Goal: Contribute content: Add original content to the website for others to see

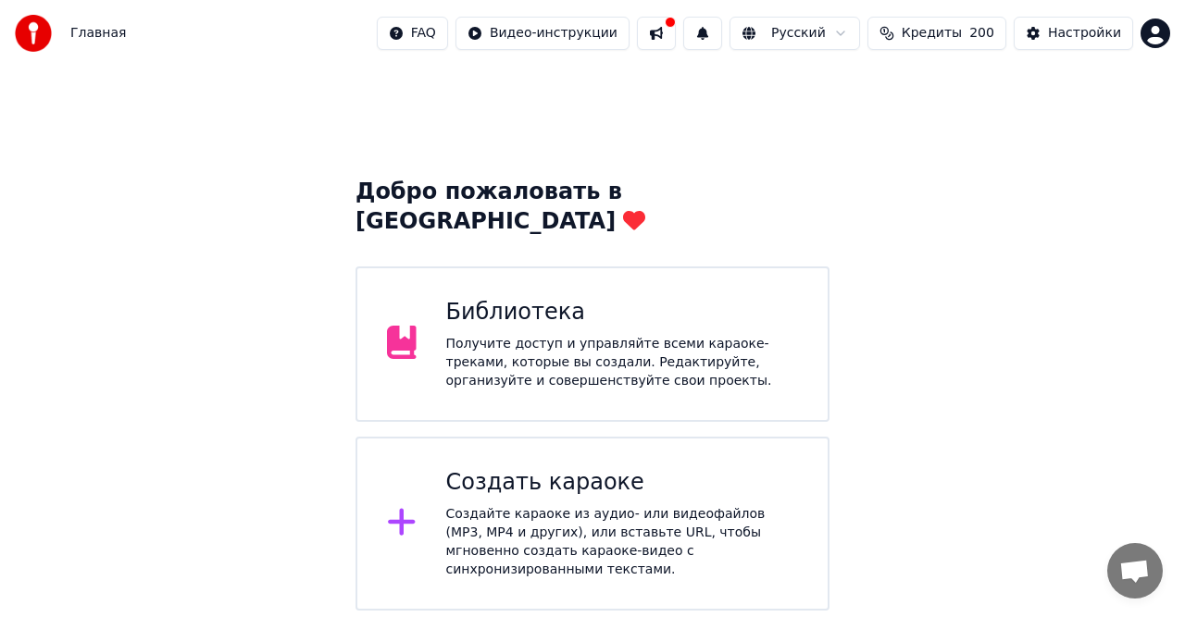
click at [494, 468] on div "Создать караоке" at bounding box center [622, 483] width 353 height 30
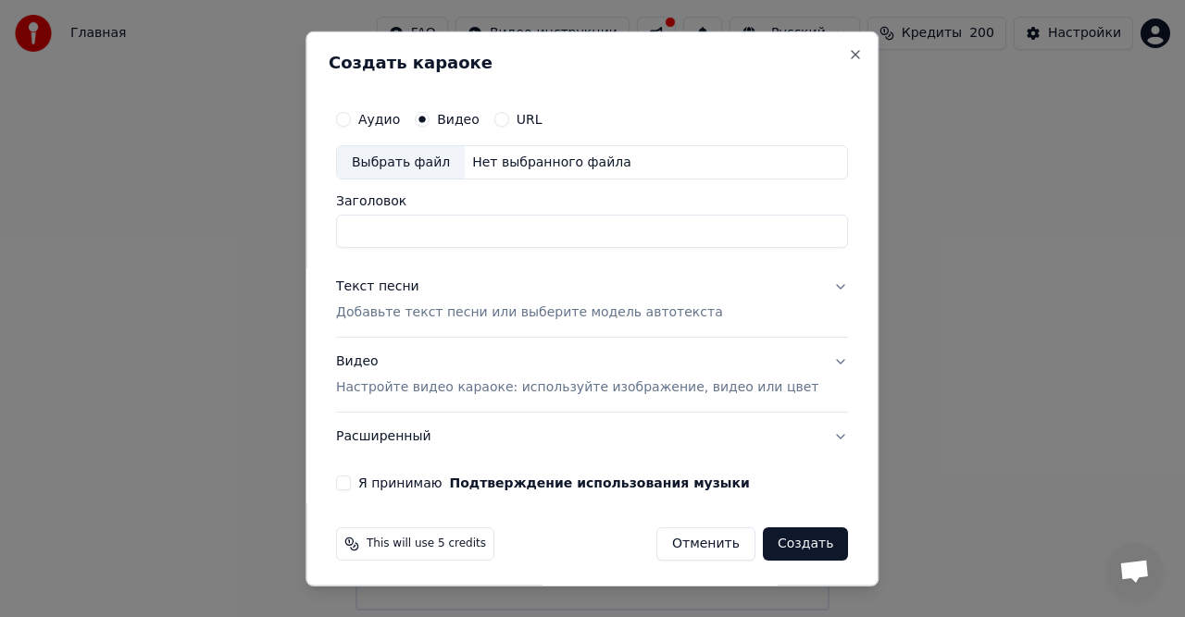
click at [500, 163] on div "Нет выбранного файла" at bounding box center [552, 162] width 174 height 19
type input "**********"
click at [544, 314] on p "Добавьте текст песни или выберите модель автотекста" at bounding box center [529, 313] width 387 height 19
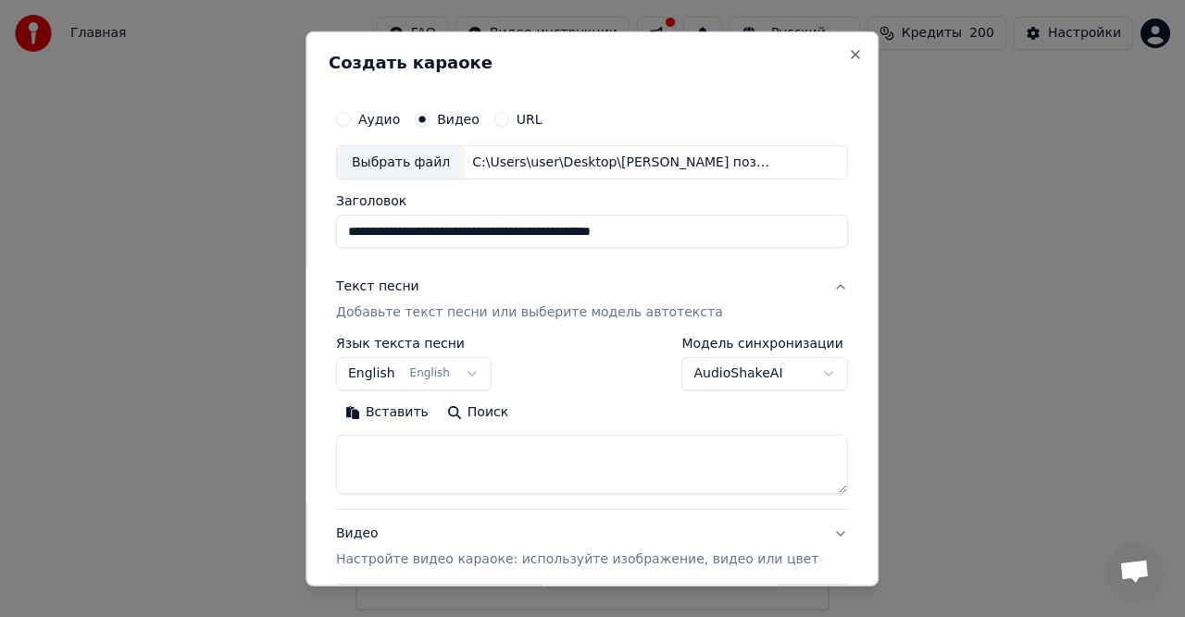
click at [414, 415] on button "Вставить" at bounding box center [387, 413] width 102 height 30
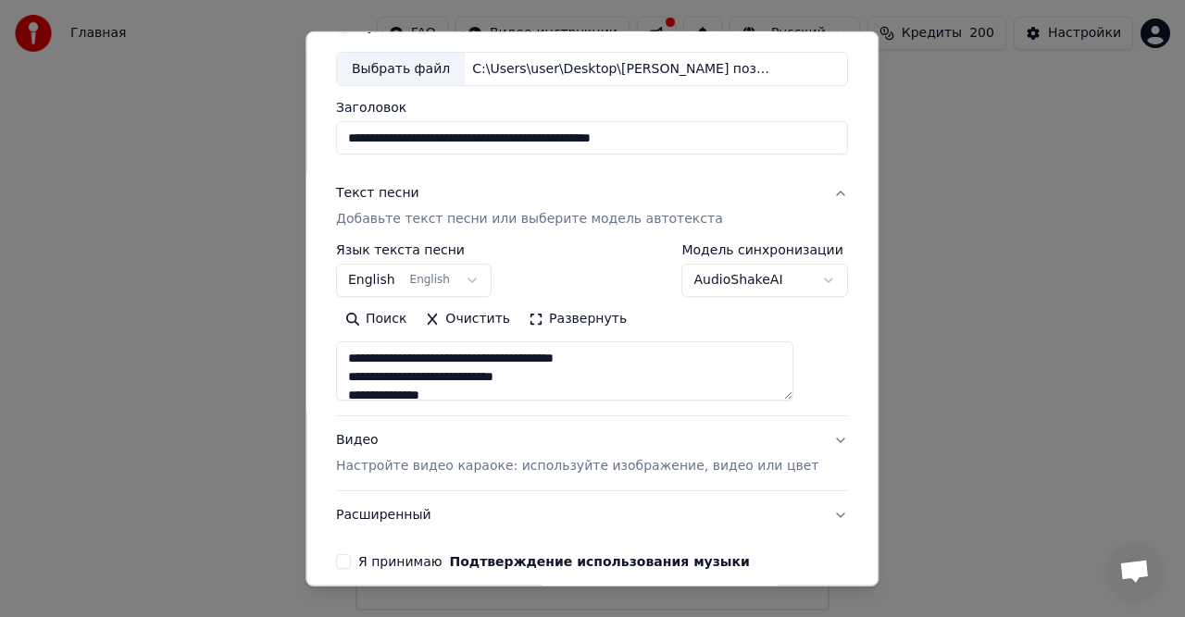
scroll to position [175, 0]
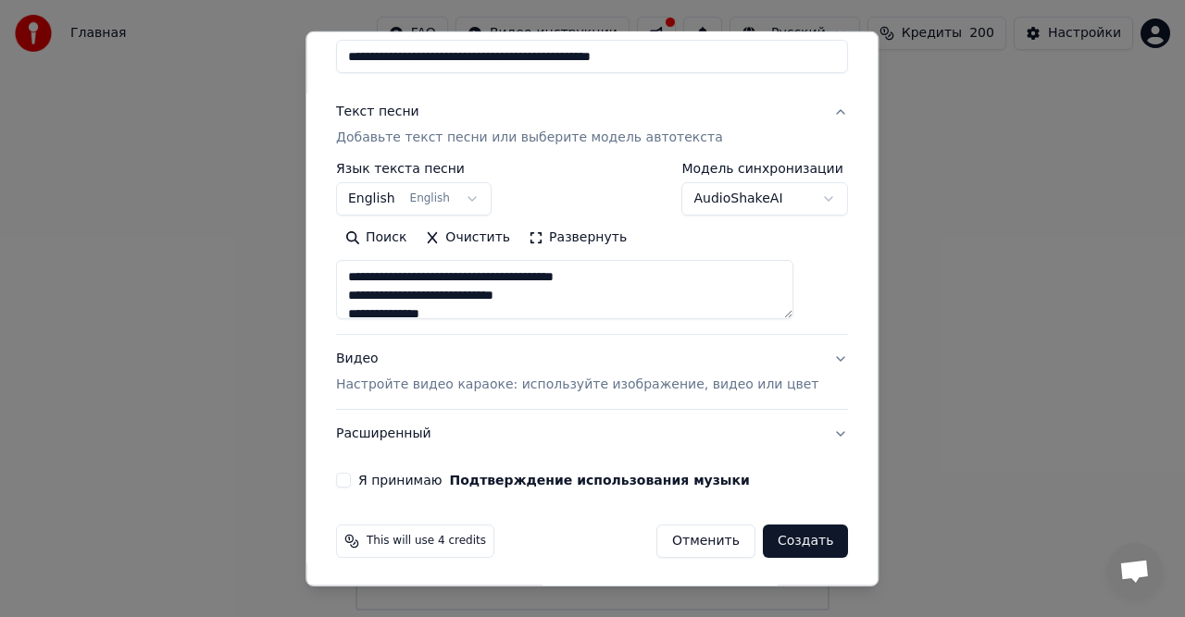
click at [351, 482] on button "Я принимаю Подтверждение использования музыки" at bounding box center [343, 480] width 15 height 15
click at [548, 383] on p "Настройте видео караоке: используйте изображение, видео или цвет" at bounding box center [577, 385] width 482 height 19
type textarea "**********"
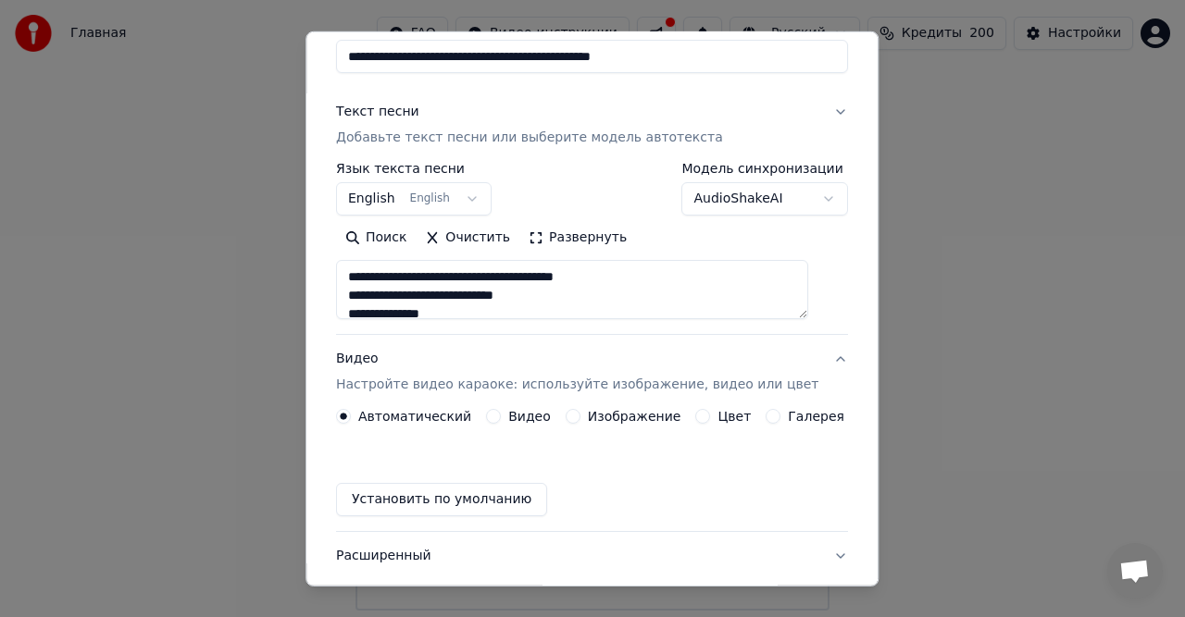
scroll to position [125, 0]
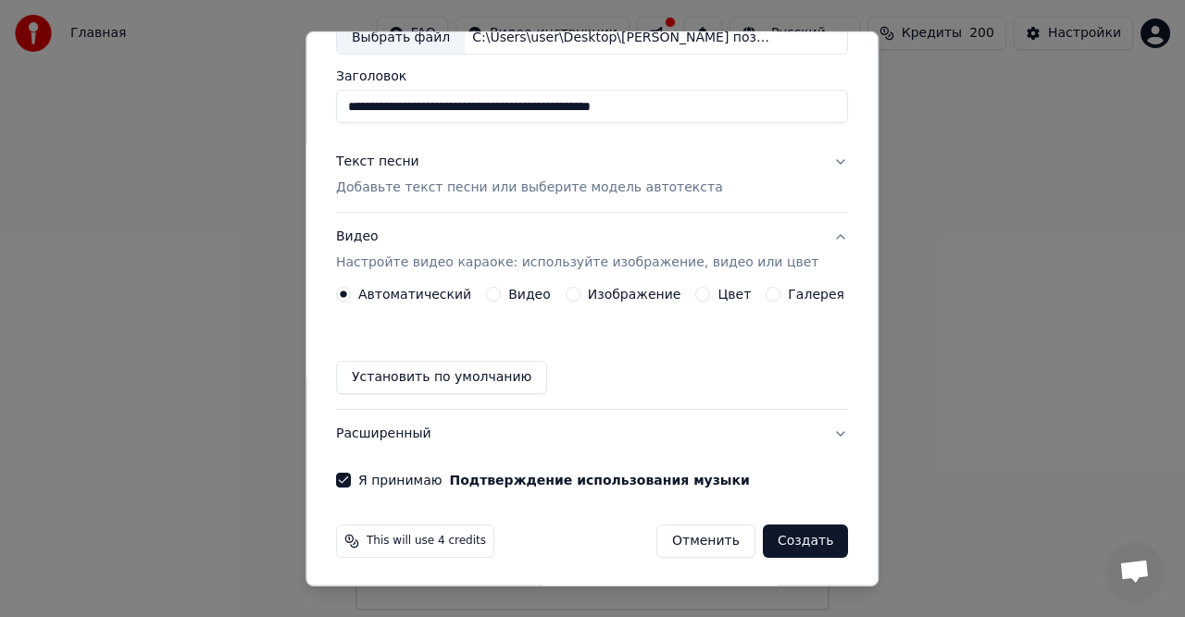
click at [520, 292] on label "Видео" at bounding box center [529, 294] width 43 height 13
click at [501, 292] on button "Видео" at bounding box center [493, 294] width 15 height 15
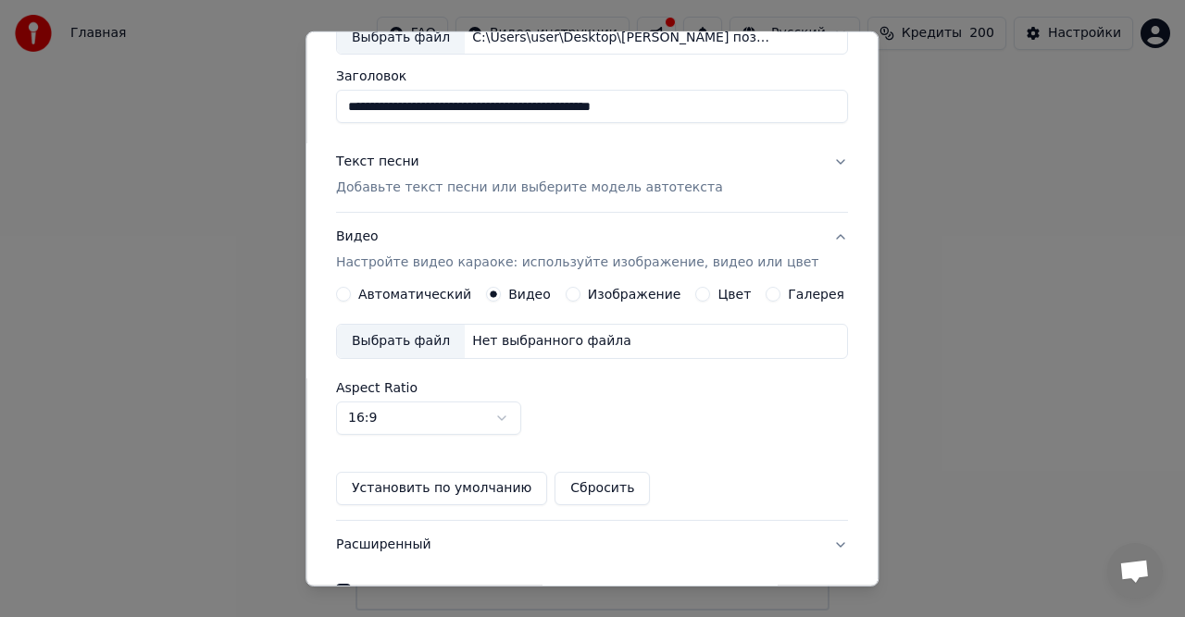
click at [528, 340] on div "Нет выбранного файла" at bounding box center [552, 341] width 174 height 19
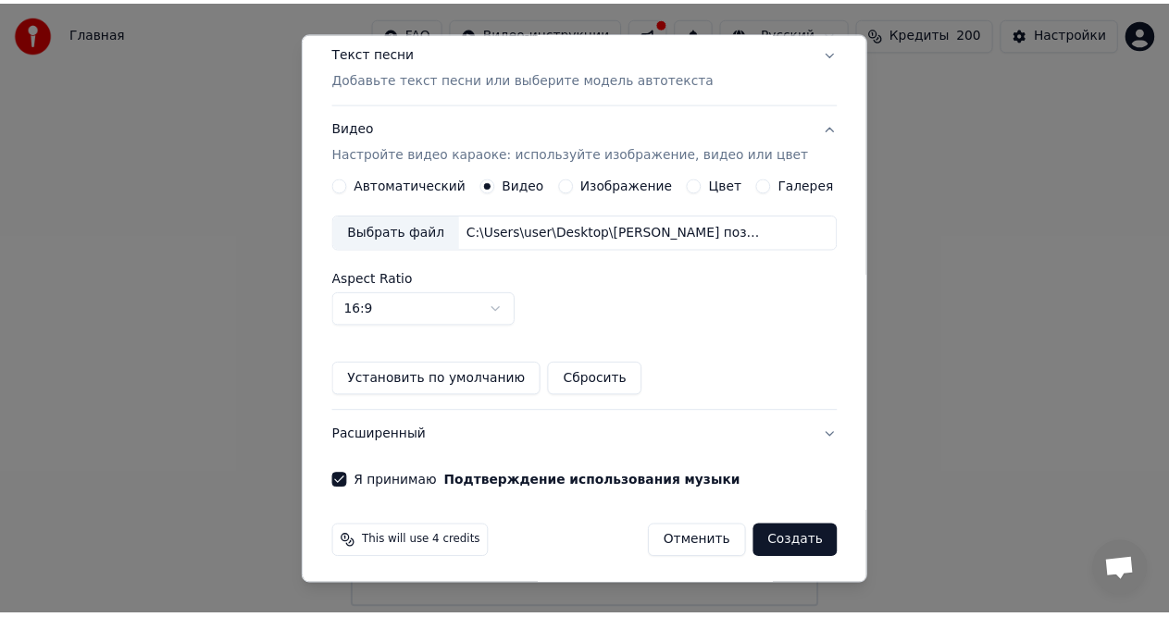
scroll to position [235, 0]
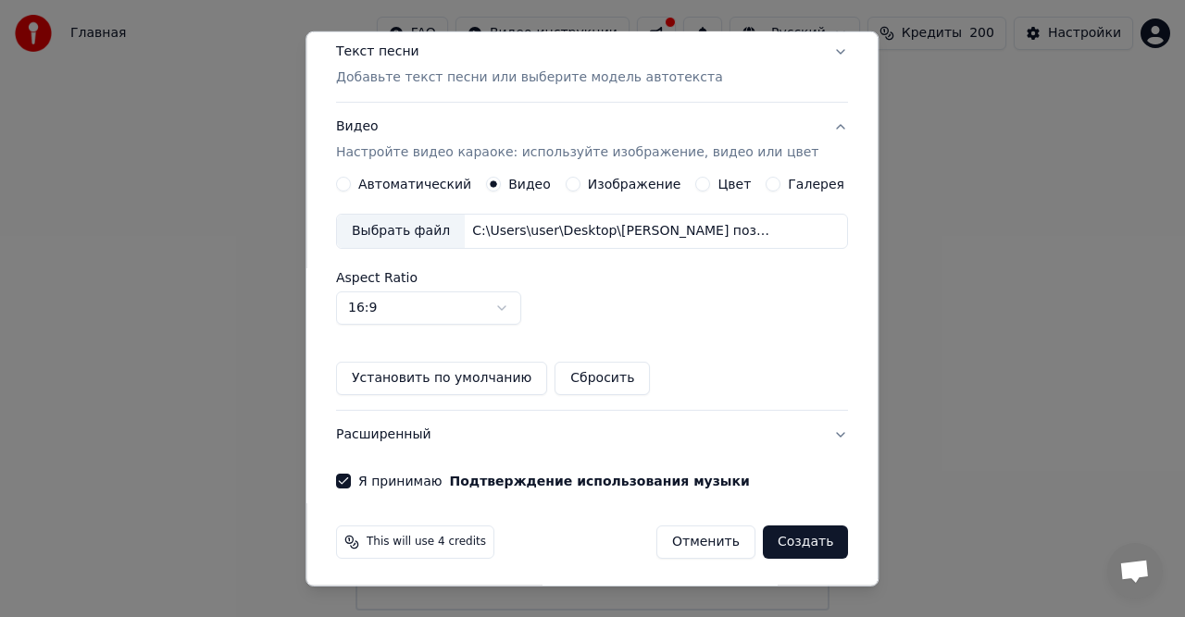
click at [787, 538] on button "Создать" at bounding box center [805, 542] width 85 height 33
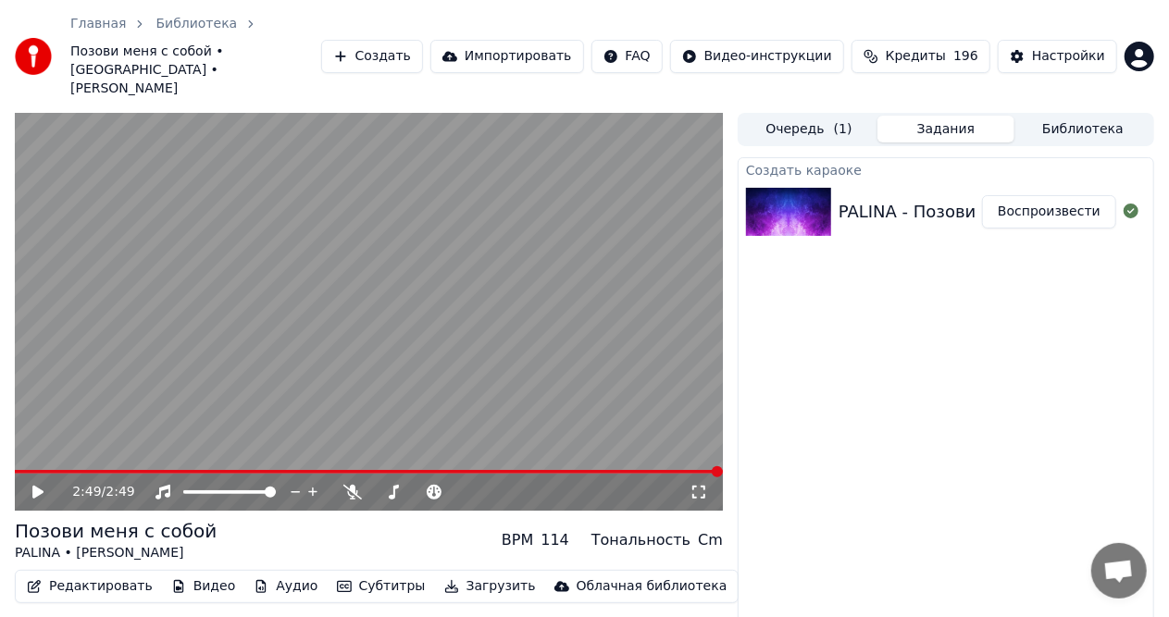
click at [19, 470] on div "2:49 / 2:49" at bounding box center [369, 490] width 708 height 41
click at [19, 470] on span at bounding box center [369, 472] width 708 height 4
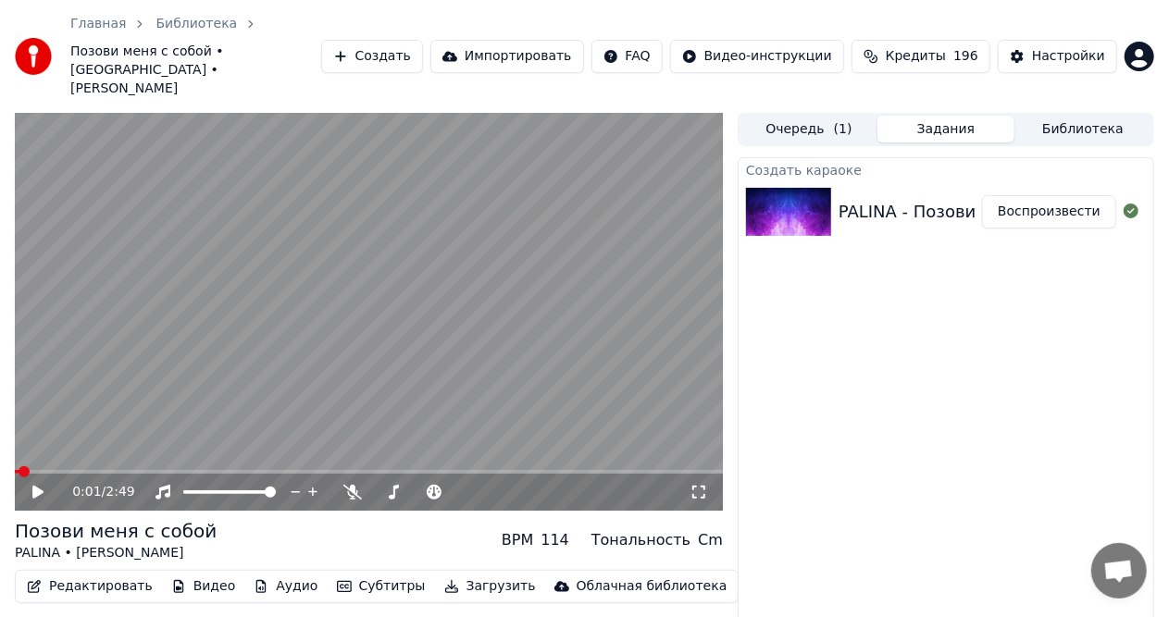
click at [31, 485] on icon at bounding box center [51, 492] width 43 height 15
click at [439, 490] on span at bounding box center [419, 492] width 93 height 4
click at [109, 574] on button "Редактировать" at bounding box center [89, 587] width 141 height 26
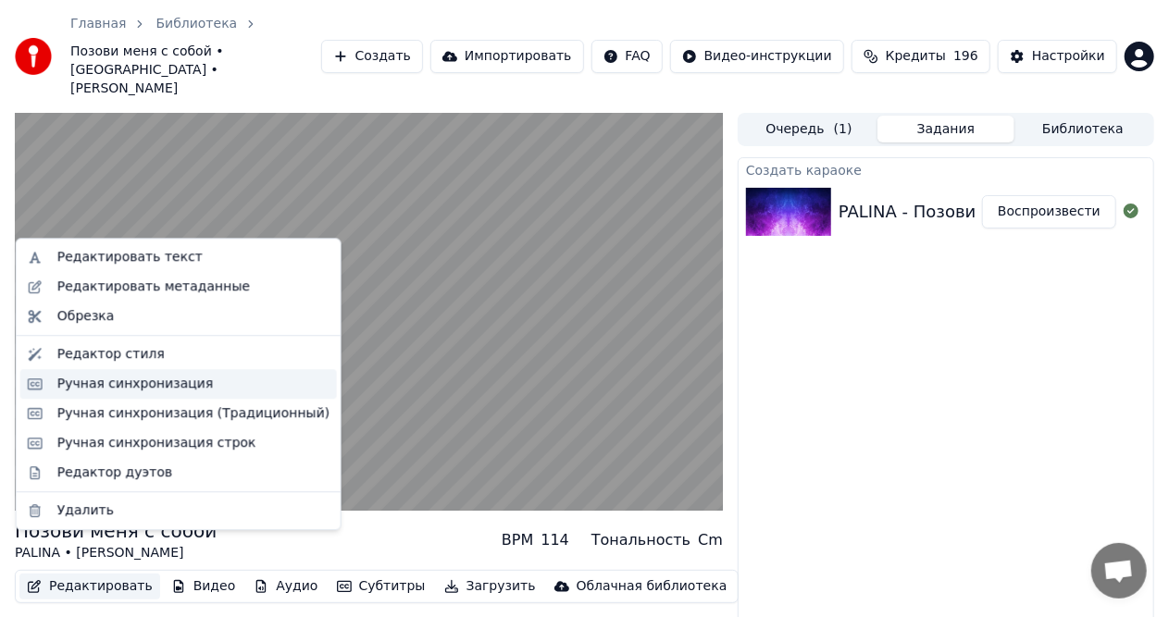
click at [111, 384] on div "Ручная синхронизация" at bounding box center [135, 384] width 156 height 19
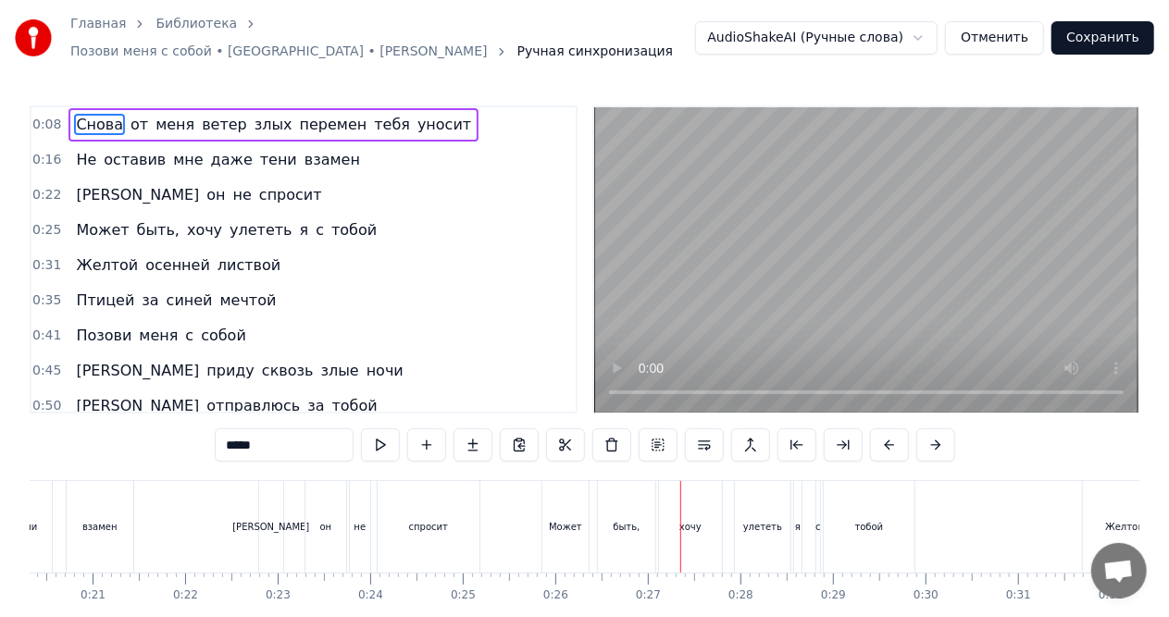
click at [160, 224] on span "быть," at bounding box center [158, 229] width 46 height 21
type input "*****"
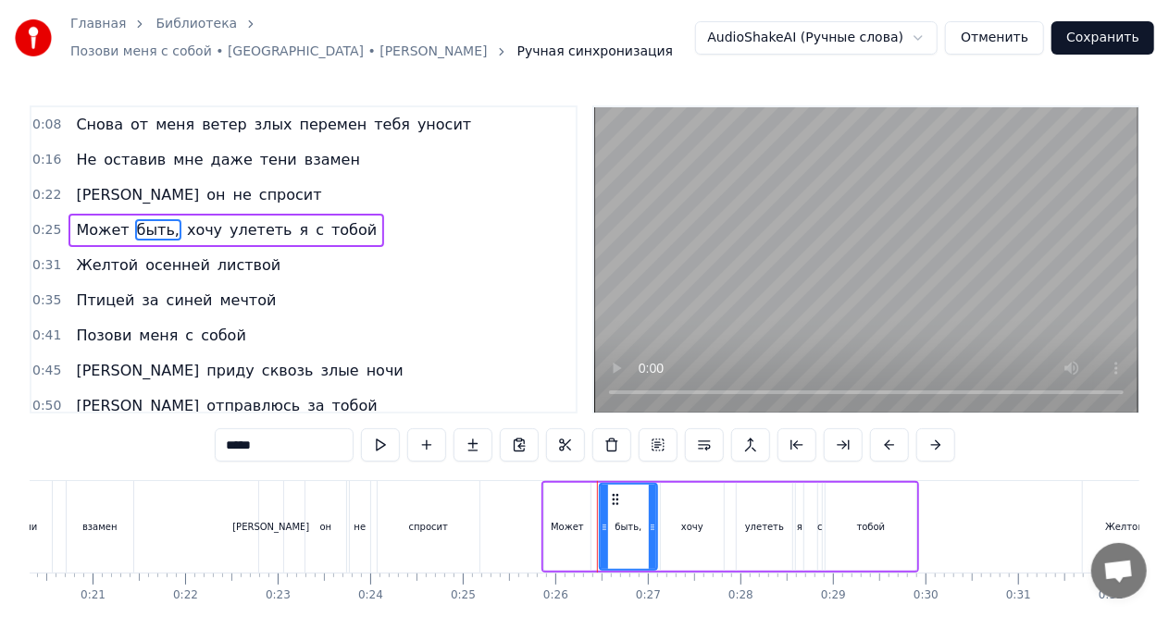
click at [165, 221] on div "Может быть, хочу улететь я с тобой" at bounding box center [226, 230] width 316 height 33
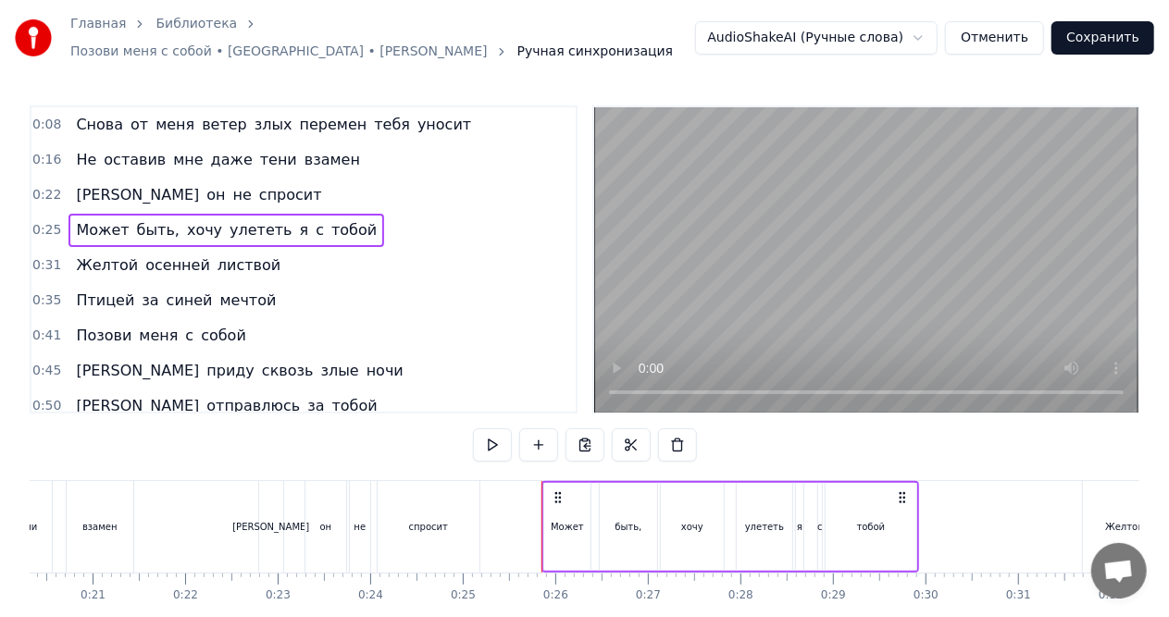
click at [165, 221] on div "Может быть, хочу улететь я с тобой" at bounding box center [226, 230] width 316 height 33
click at [164, 218] on div "Может быть, хочу улететь я с тобой" at bounding box center [226, 230] width 316 height 33
click at [185, 221] on span "хочу" at bounding box center [204, 229] width 39 height 21
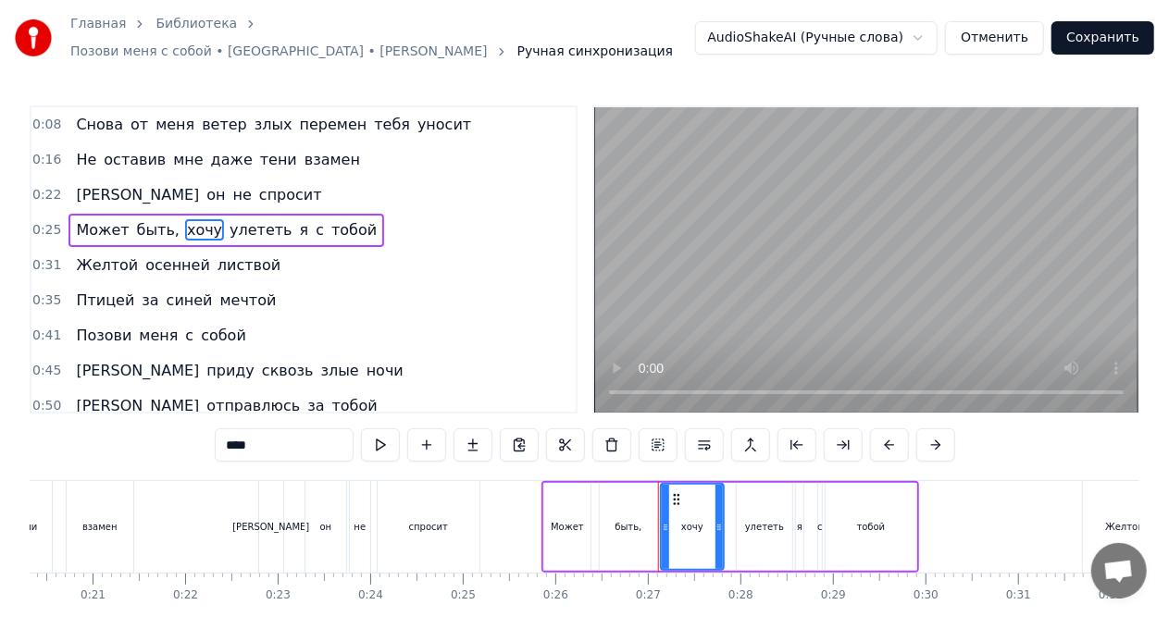
click at [163, 218] on div "Может быть, хочу улететь я с тобой" at bounding box center [226, 230] width 316 height 33
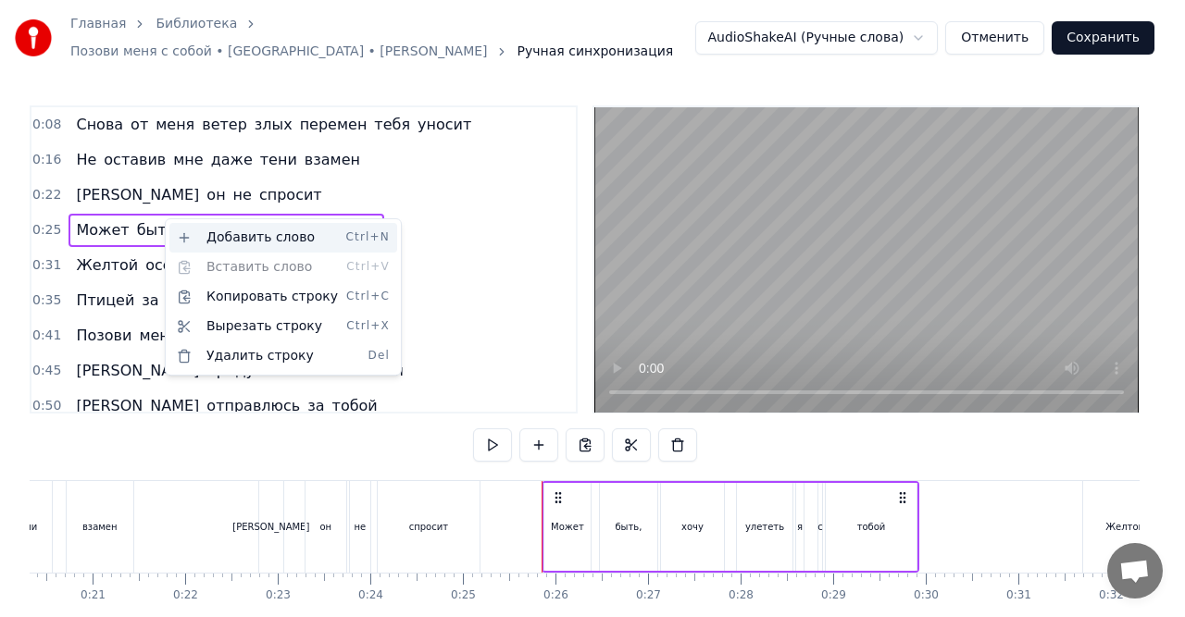
click at [222, 238] on div "Добавить слово Ctrl+N" at bounding box center [283, 238] width 228 height 30
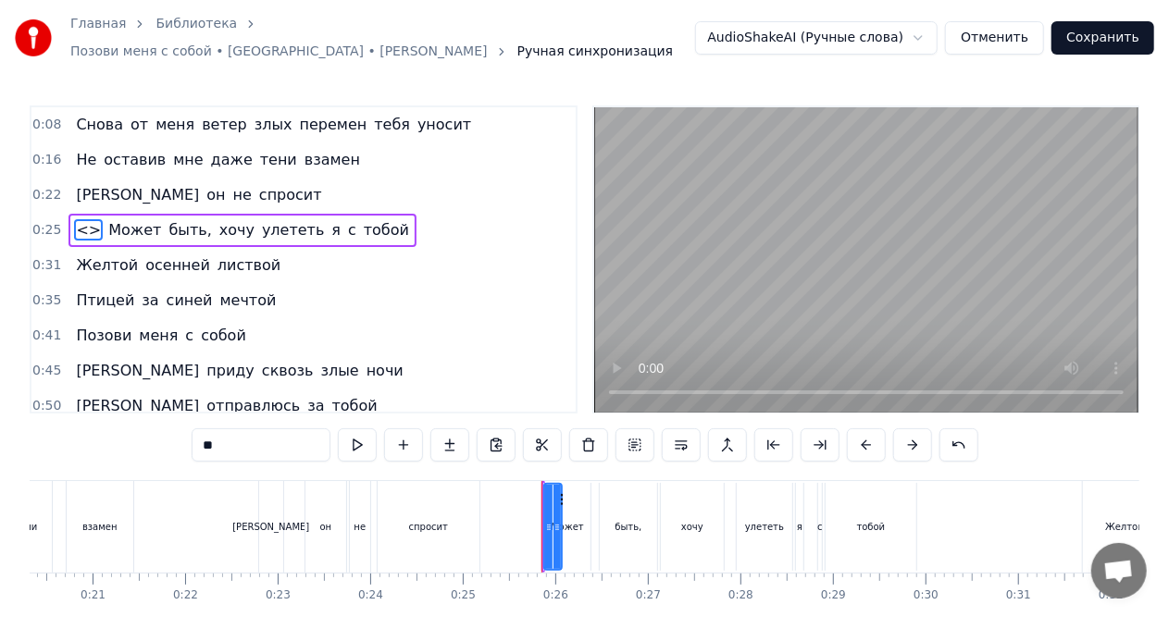
click at [217, 220] on span "хочу" at bounding box center [236, 229] width 39 height 21
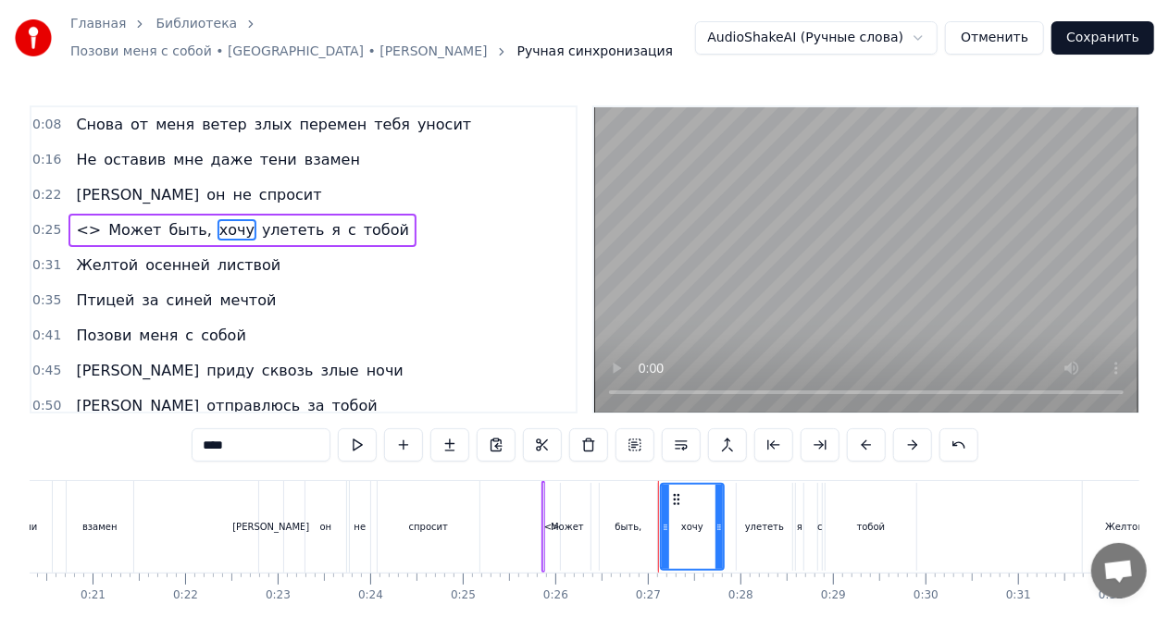
click at [217, 220] on span "хочу" at bounding box center [236, 229] width 39 height 21
click at [187, 219] on span "быть," at bounding box center [190, 229] width 46 height 21
type input "*****"
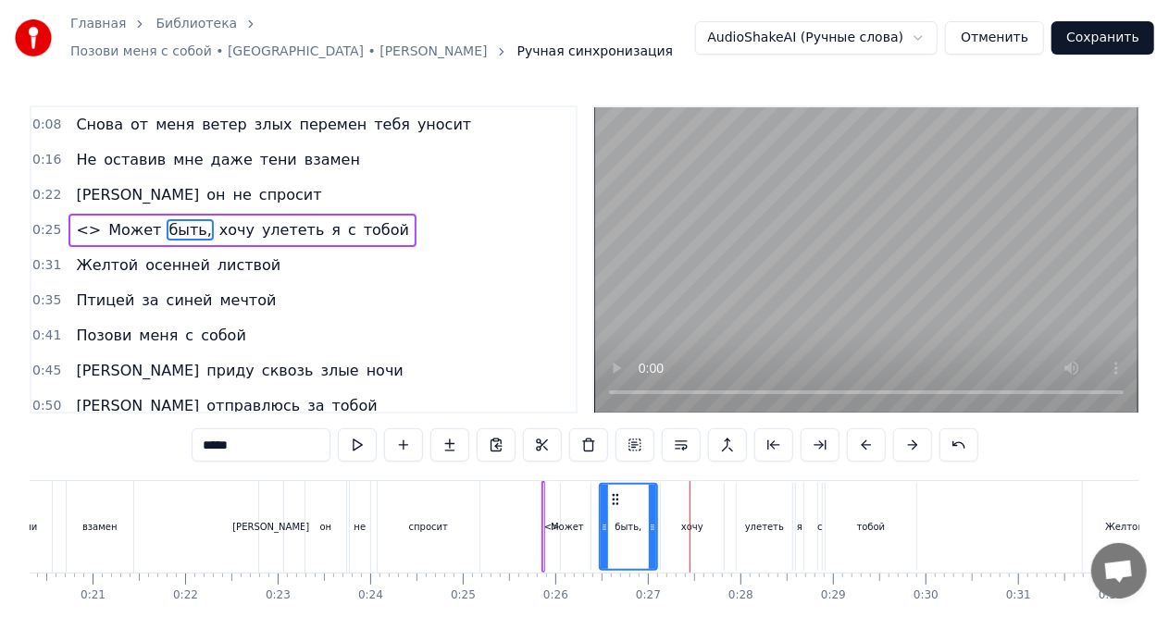
click at [430, 304] on div "0:35 Птицей за синей мечтой" at bounding box center [303, 300] width 544 height 35
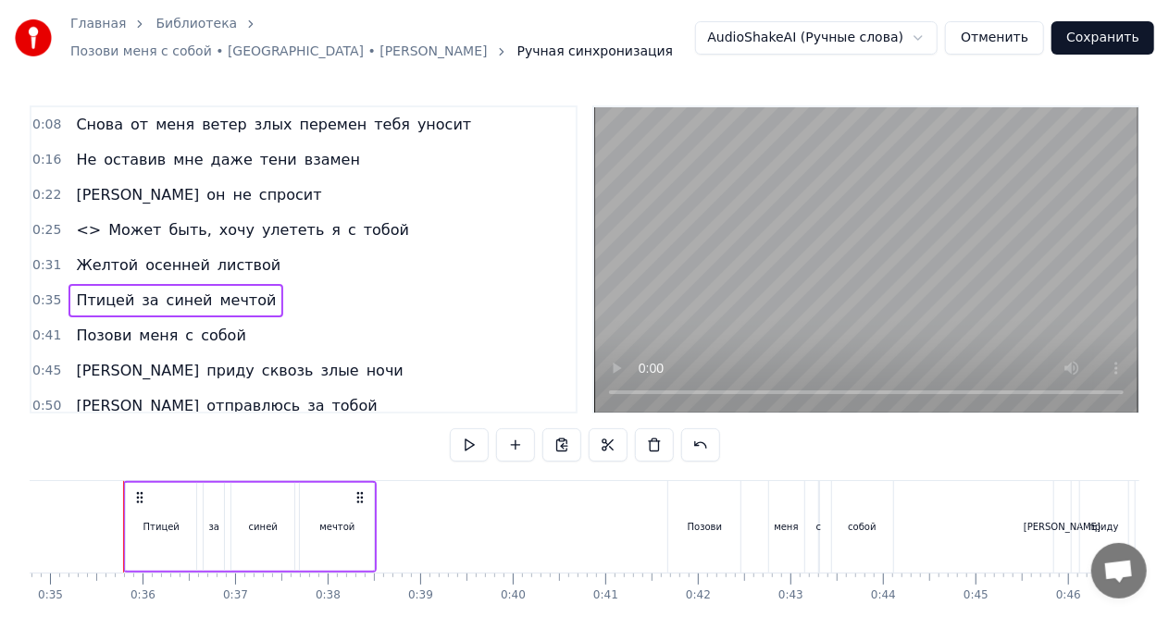
scroll to position [0, 3220]
click at [192, 219] on div "<> Может быть, хочу улететь я с тобой" at bounding box center [242, 230] width 348 height 33
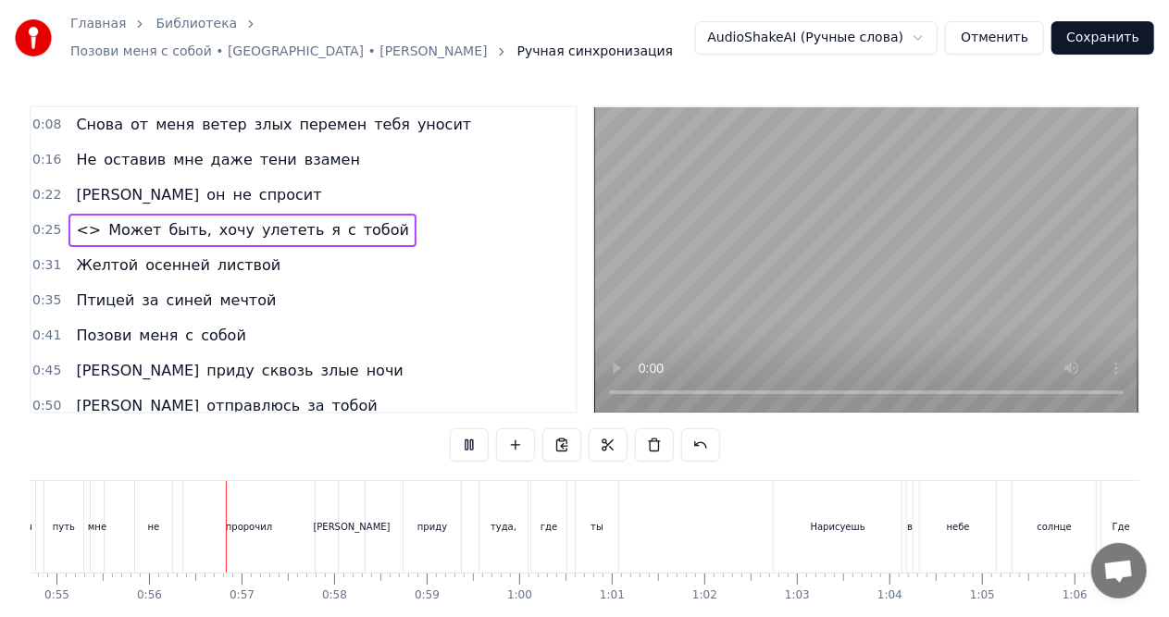
scroll to position [0, 5107]
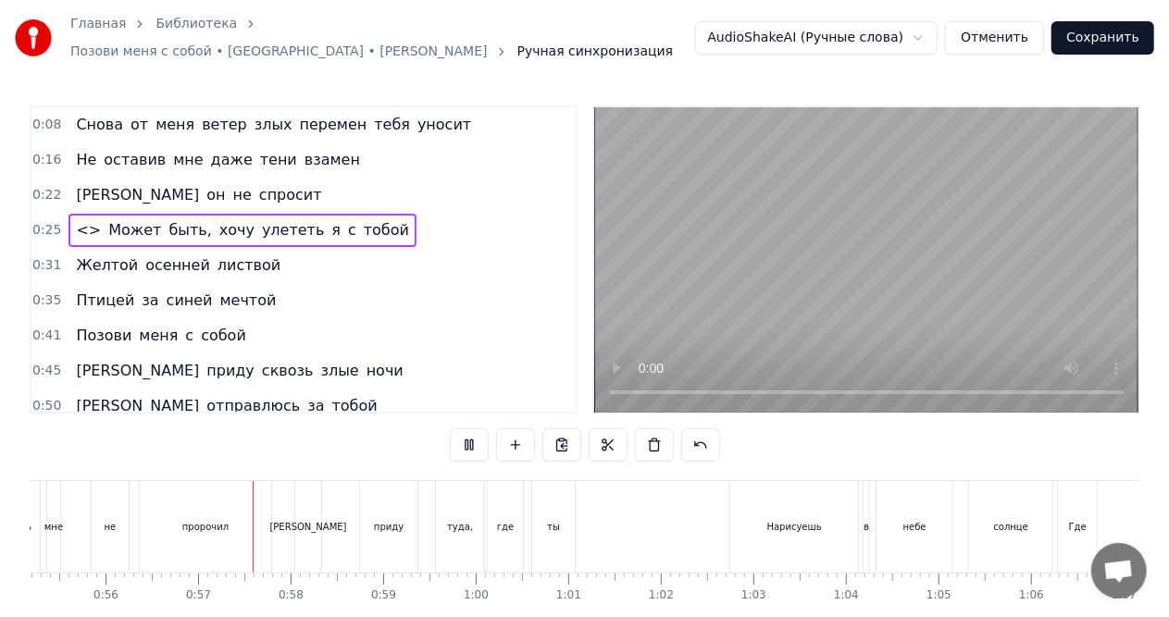
click at [679, 285] on video at bounding box center [866, 259] width 544 height 305
